Goal: Ask a question

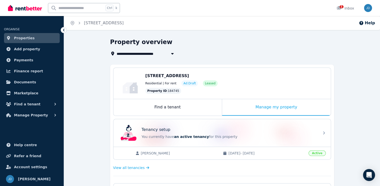
click at [29, 36] on span "Properties" at bounding box center [24, 38] width 21 height 6
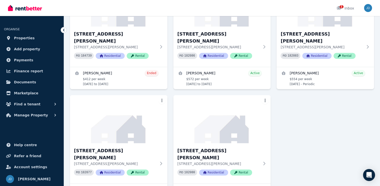
scroll to position [167, 0]
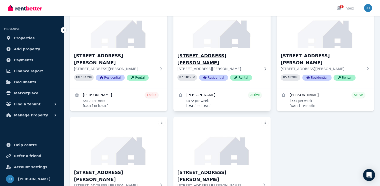
click at [241, 46] on img at bounding box center [222, 24] width 102 height 51
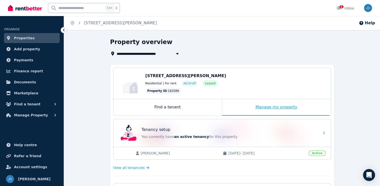
click at [278, 106] on div "Manage my property" at bounding box center [276, 107] width 109 height 17
click at [278, 107] on div "Manage my property" at bounding box center [276, 107] width 109 height 17
click at [269, 108] on div "Manage my property" at bounding box center [276, 107] width 109 height 17
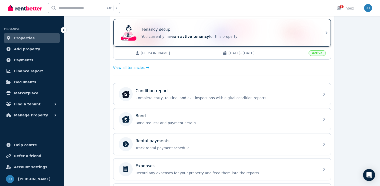
scroll to position [125, 0]
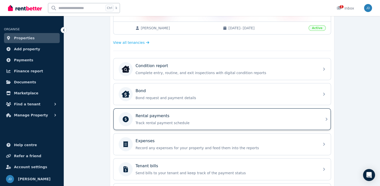
click at [157, 116] on p "Rental payments" at bounding box center [153, 116] width 34 height 6
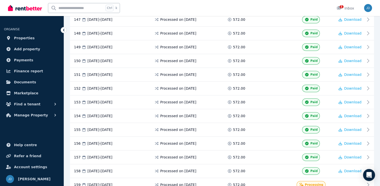
scroll to position [2126, 0]
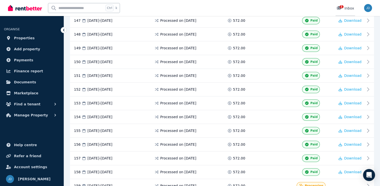
click at [340, 7] on icon at bounding box center [339, 8] width 5 height 4
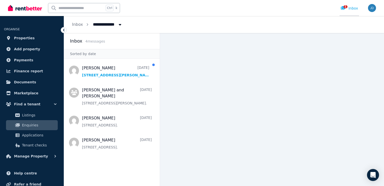
click at [346, 7] on span "1" at bounding box center [346, 6] width 4 height 3
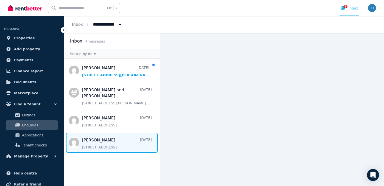
click at [95, 141] on span "Message list" at bounding box center [112, 143] width 96 height 20
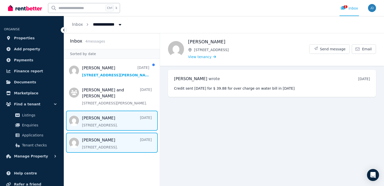
click at [120, 124] on span "Message list" at bounding box center [112, 121] width 96 height 20
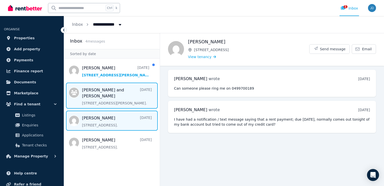
click at [127, 98] on span "Message list" at bounding box center [112, 96] width 96 height 26
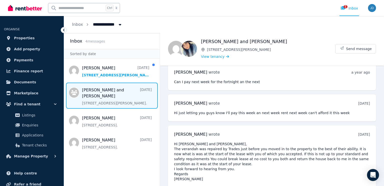
scroll to position [156, 0]
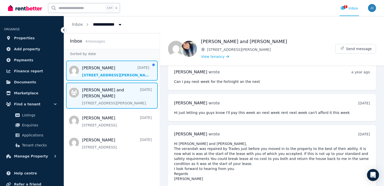
click at [117, 72] on span "Message list" at bounding box center [112, 71] width 96 height 20
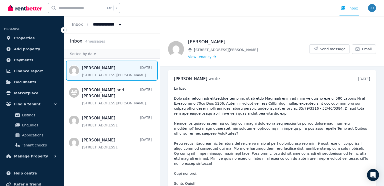
click at [218, 86] on pre at bounding box center [272, 136] width 196 height 100
click at [30, 38] on span "Properties" at bounding box center [24, 38] width 21 height 6
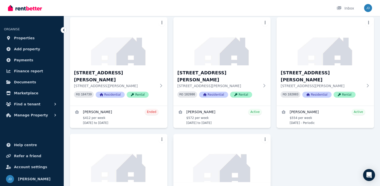
scroll to position [142, 0]
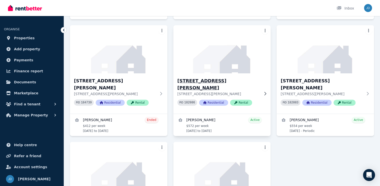
click at [253, 99] on div "PID 182086 Residential Rental" at bounding box center [219, 102] width 83 height 6
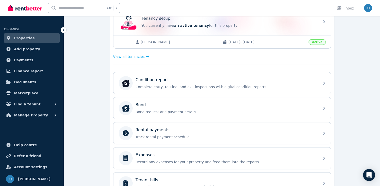
scroll to position [125, 0]
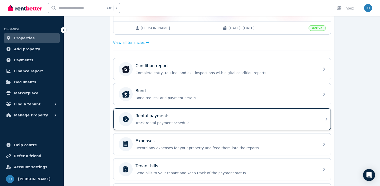
click at [154, 116] on p "Rental payments" at bounding box center [153, 116] width 34 height 6
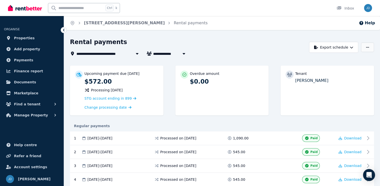
click at [367, 49] on icon "button" at bounding box center [367, 48] width 3 height 4
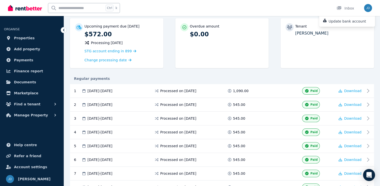
scroll to position [50, 0]
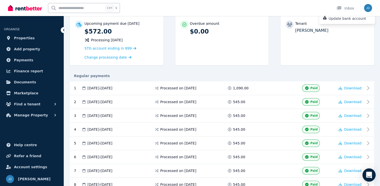
click at [367, 172] on icon "Open Intercom Messenger" at bounding box center [369, 175] width 6 height 7
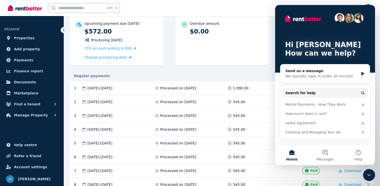
scroll to position [0, 0]
click at [323, 151] on button "Messages" at bounding box center [325, 155] width 33 height 20
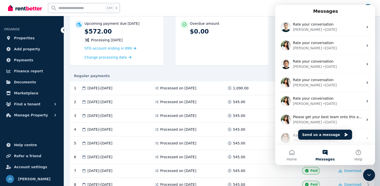
click at [323, 152] on button "Messages" at bounding box center [325, 155] width 33 height 20
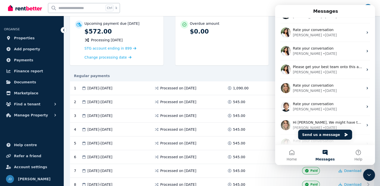
scroll to position [78, 0]
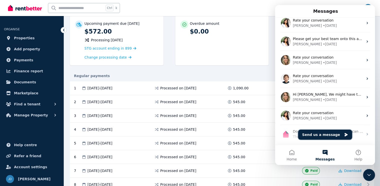
click at [320, 134] on button "Send us a message" at bounding box center [325, 135] width 54 height 10
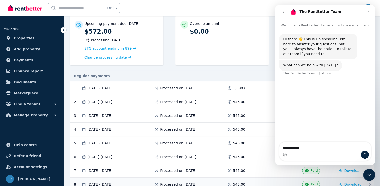
type textarea "**********"
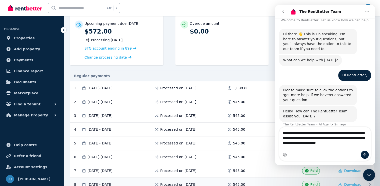
scroll to position [10, 0]
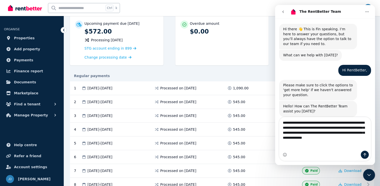
click at [311, 151] on div "**********" at bounding box center [326, 139] width 92 height 44
click at [312, 141] on textarea "**********" at bounding box center [326, 129] width 92 height 24
click at [315, 141] on textarea "**********" at bounding box center [326, 129] width 92 height 24
click at [312, 156] on div "Intercom messenger" at bounding box center [326, 155] width 92 height 8
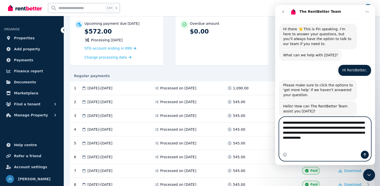
click at [368, 141] on textarea "**********" at bounding box center [326, 129] width 92 height 24
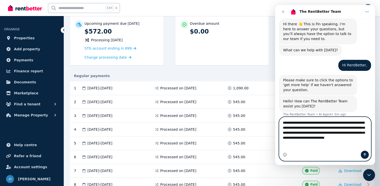
type textarea "**********"
